Goal: Transaction & Acquisition: Purchase product/service

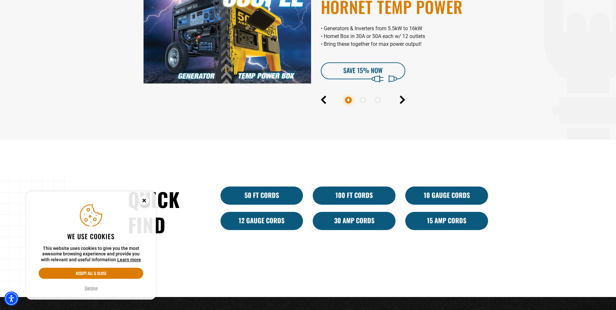
scroll to position [390, 0]
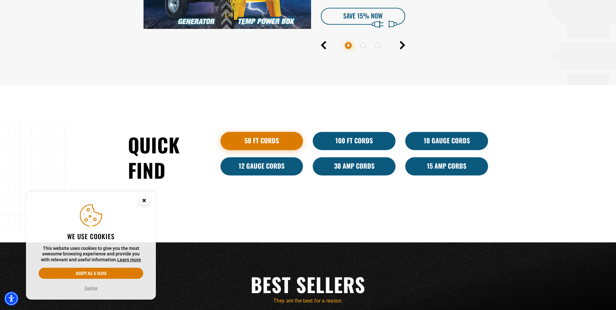
click at [287, 147] on link "50 ft cords" at bounding box center [262, 141] width 83 height 18
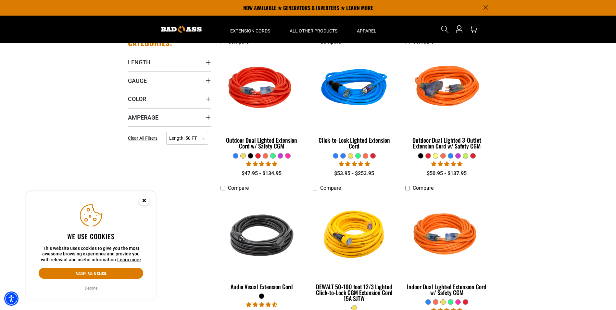
scroll to position [97, 0]
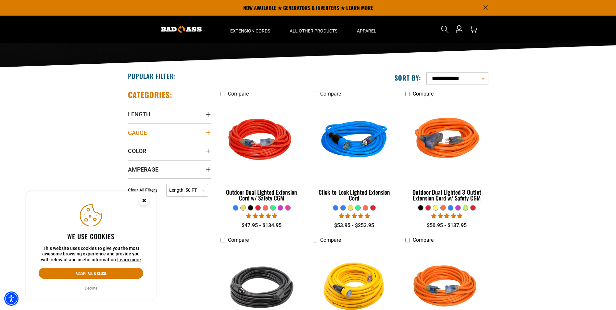
click at [207, 135] on icon "Gauge" at bounding box center [208, 132] width 5 height 5
